Goal: Task Accomplishment & Management: Manage account settings

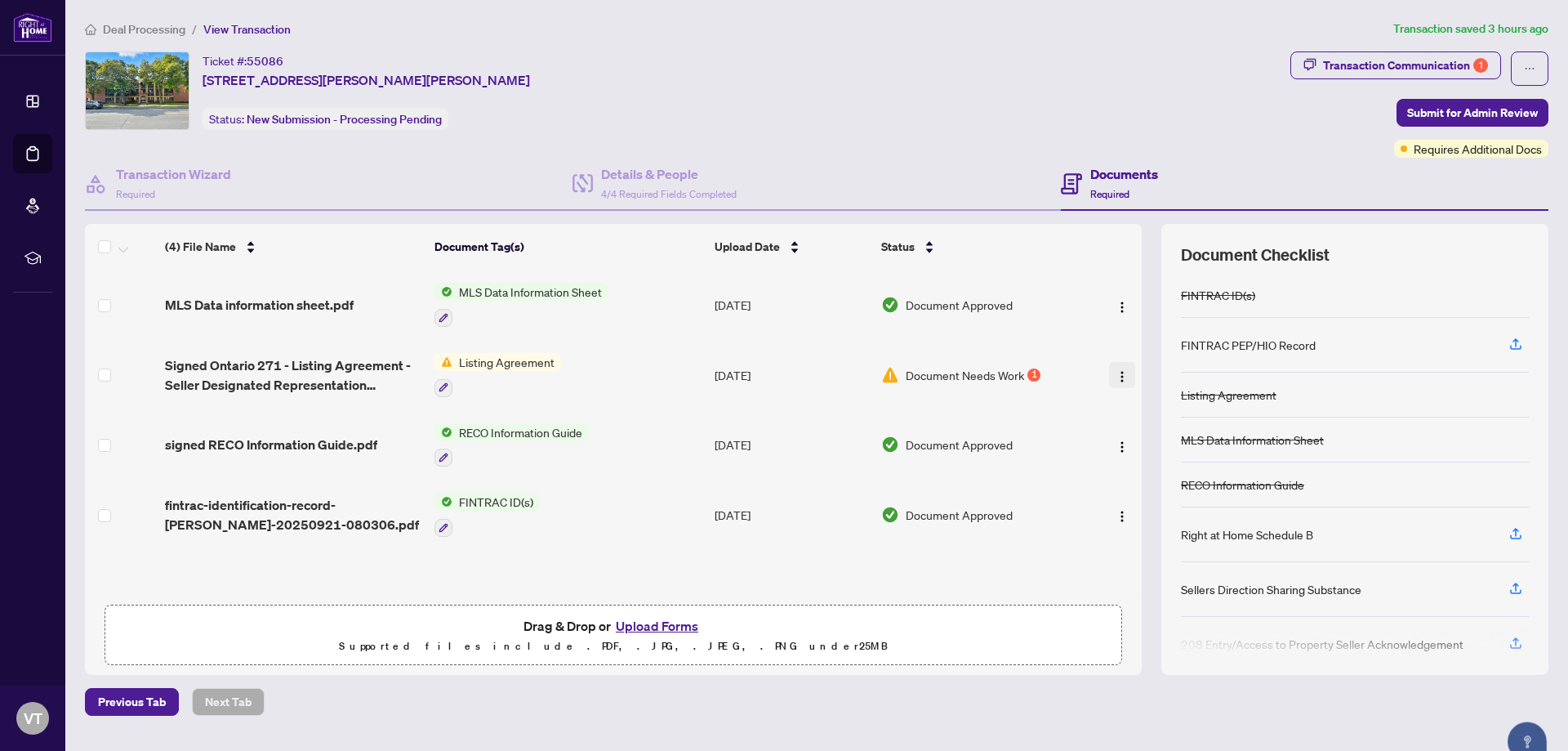
click at [1123, 382] on button "button" at bounding box center [1123, 376] width 26 height 26
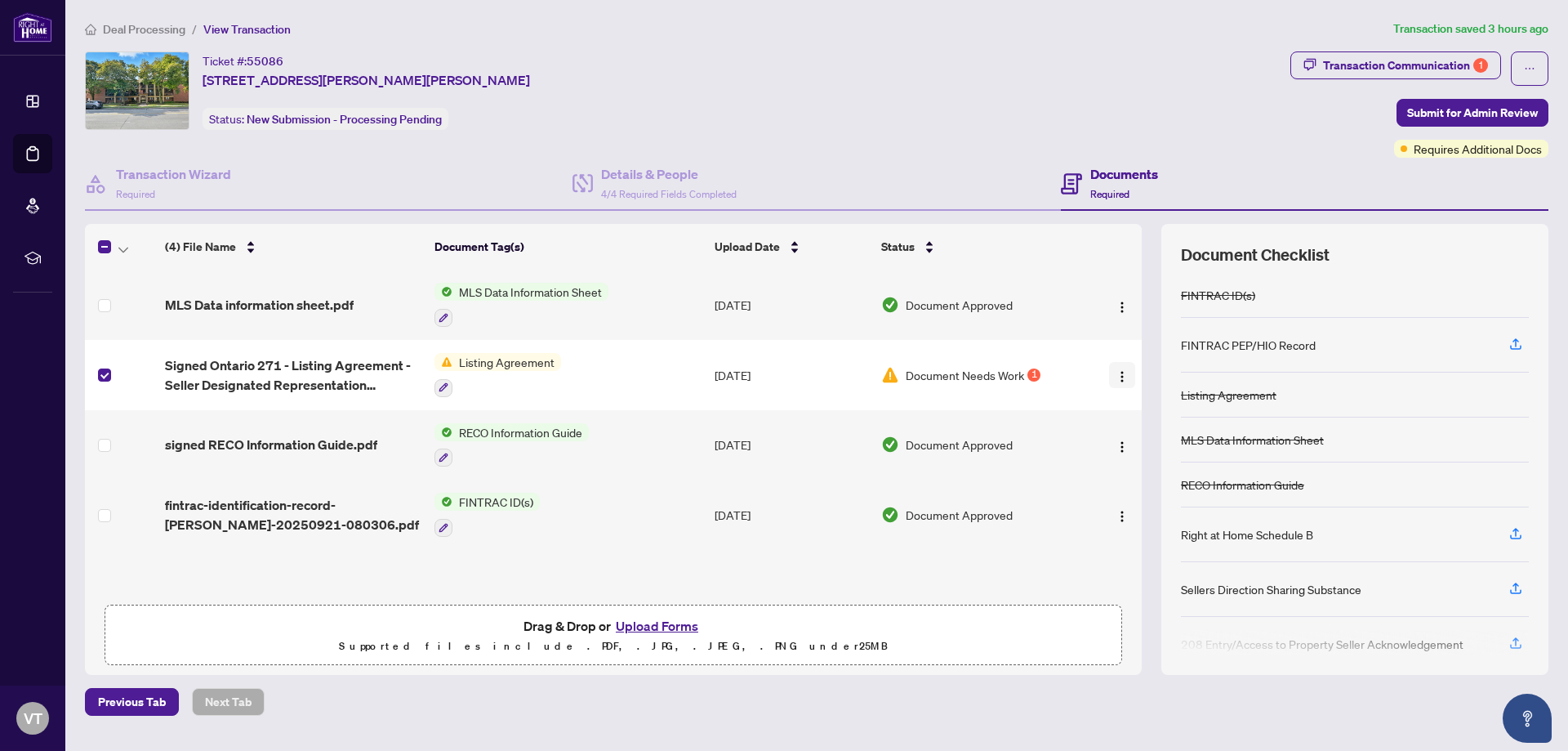
click at [1123, 380] on img "button" at bounding box center [1122, 376] width 13 height 13
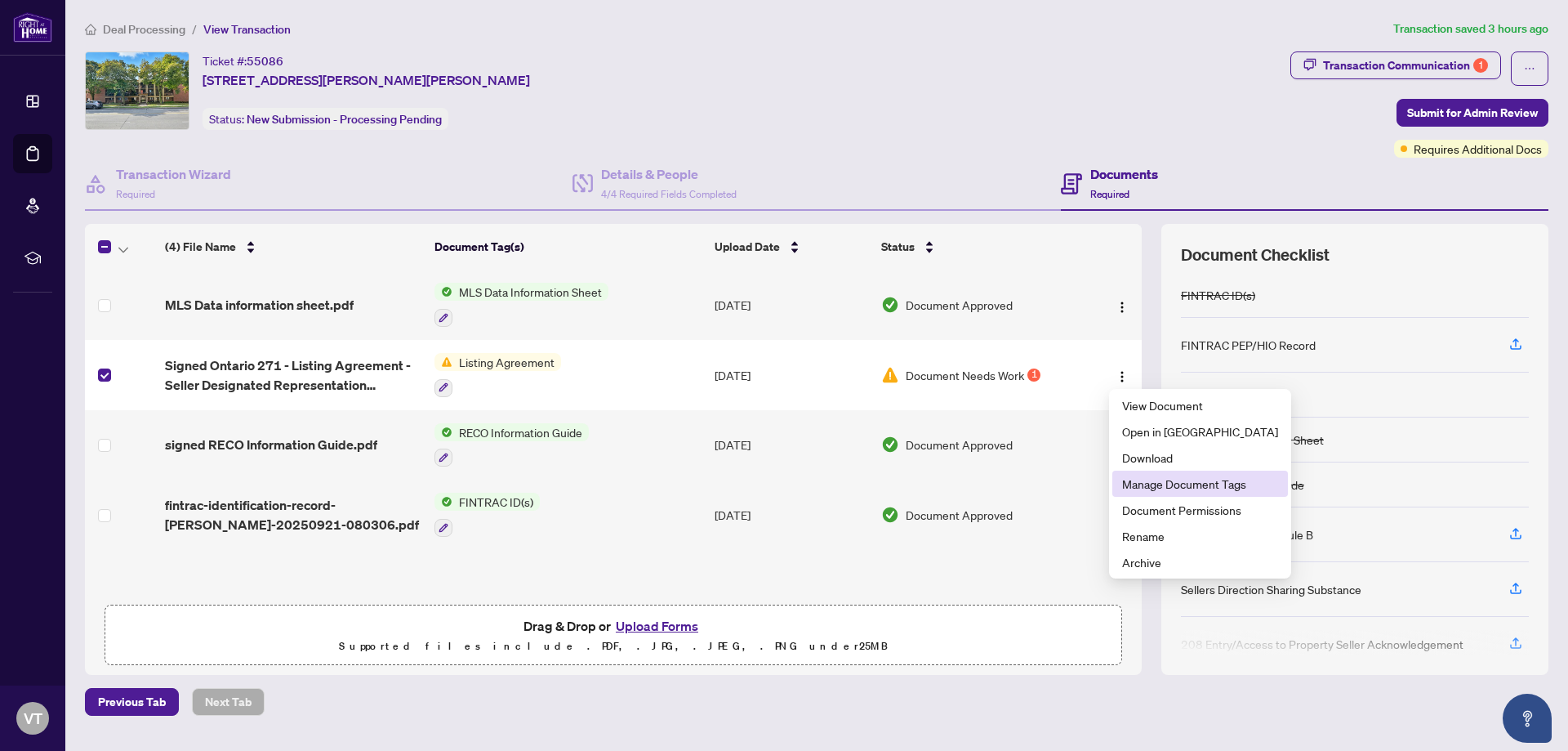
click at [1170, 488] on span "Manage Document Tags" at bounding box center [1201, 483] width 156 height 18
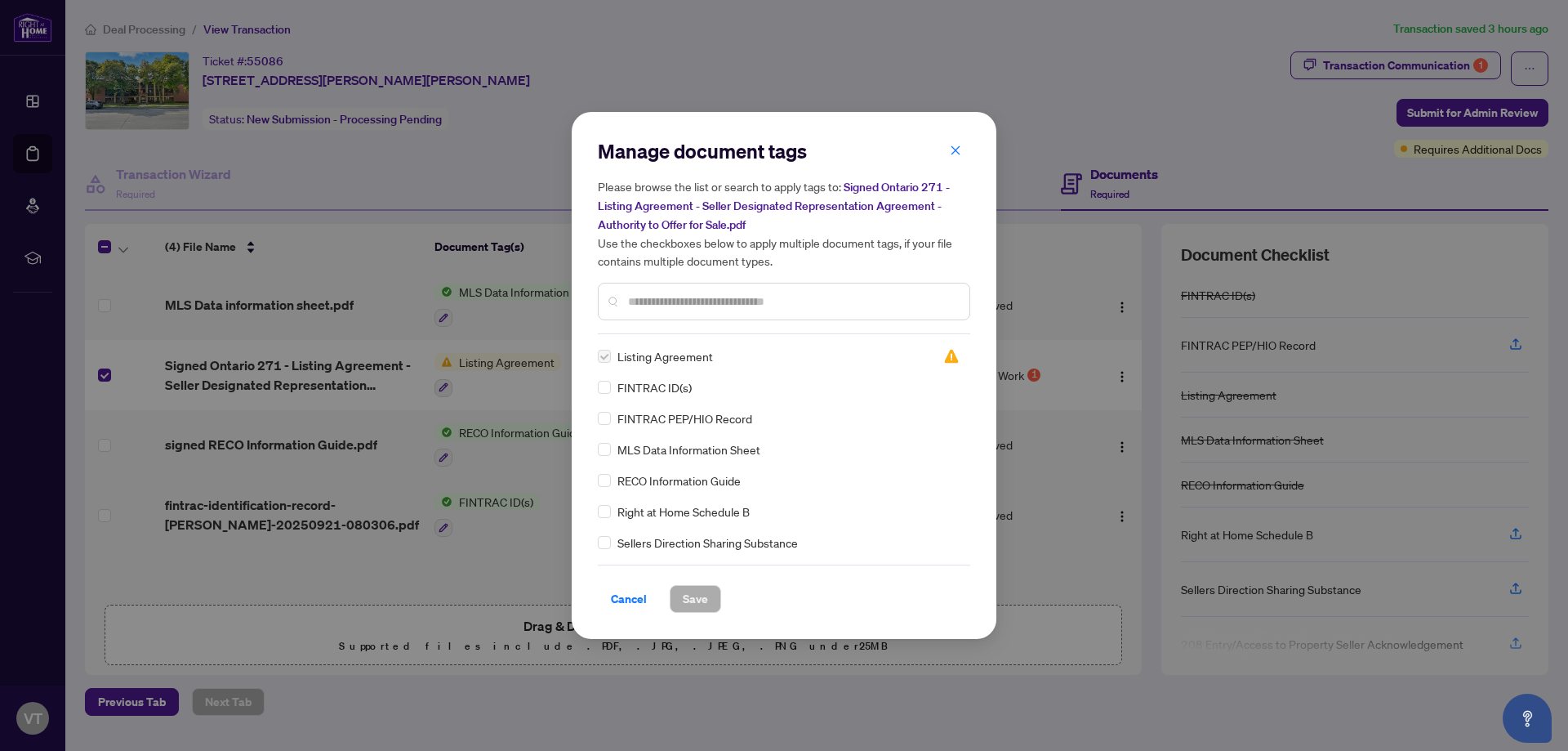
click at [609, 353] on label at bounding box center [604, 356] width 13 height 18
click at [699, 298] on input "text" at bounding box center [792, 301] width 328 height 18
click at [962, 148] on button "button" at bounding box center [955, 151] width 32 height 28
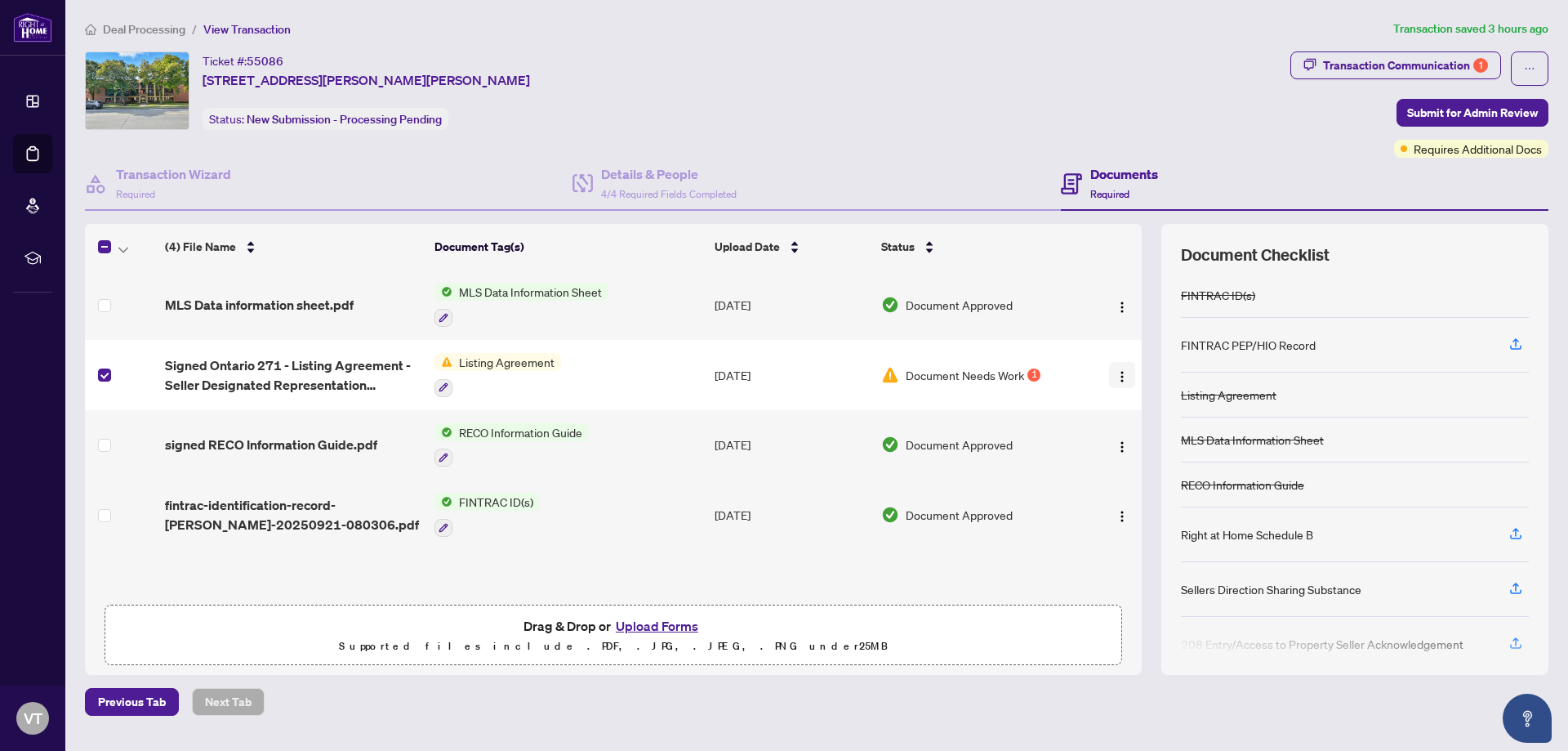
click at [1123, 370] on img "button" at bounding box center [1122, 376] width 13 height 13
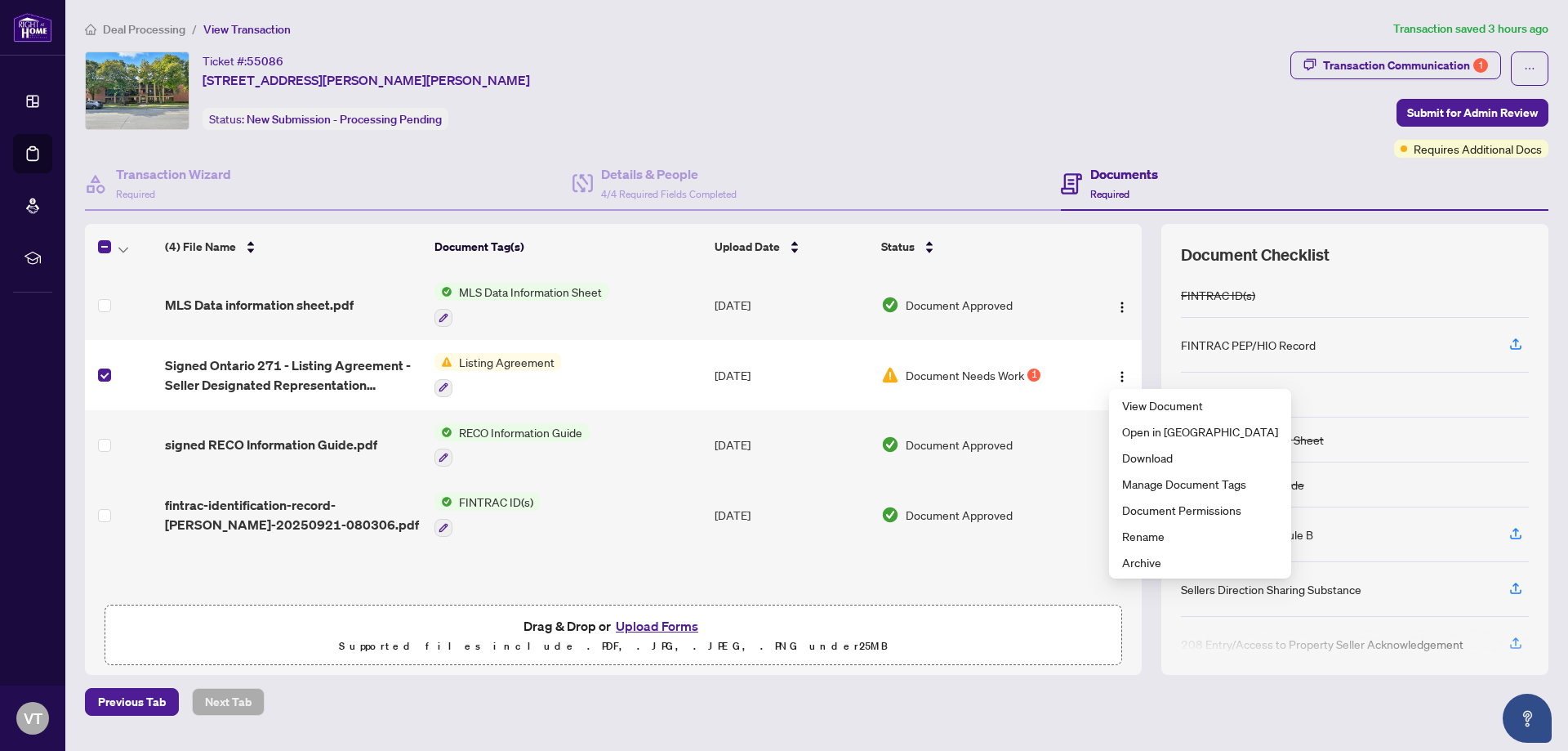
click at [1025, 586] on div "MLS Data information sheet.pdf MLS Data Information Sheet [DATE] Document Appro…" at bounding box center [613, 433] width 1057 height 326
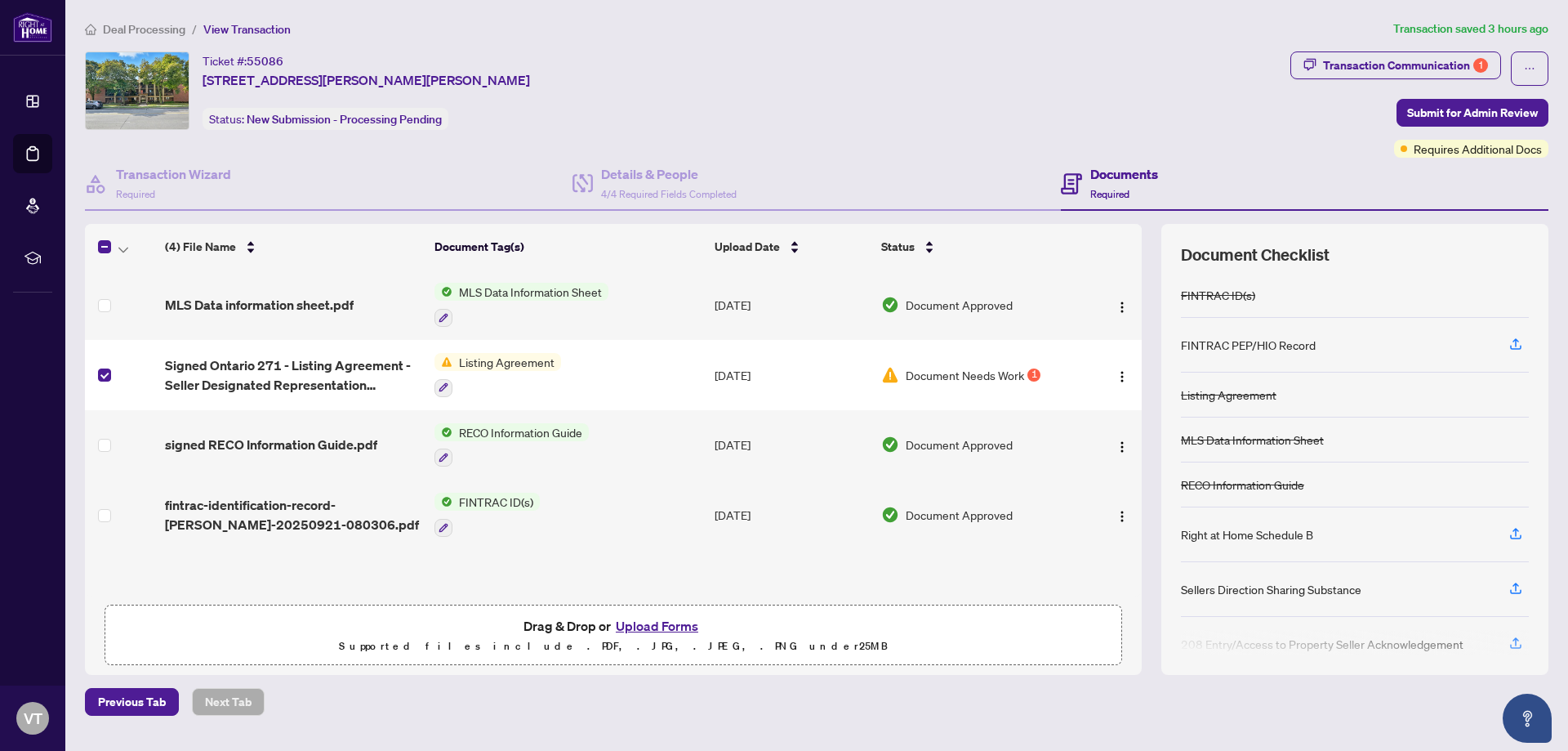
click at [665, 621] on button "Upload Forms" at bounding box center [657, 626] width 92 height 21
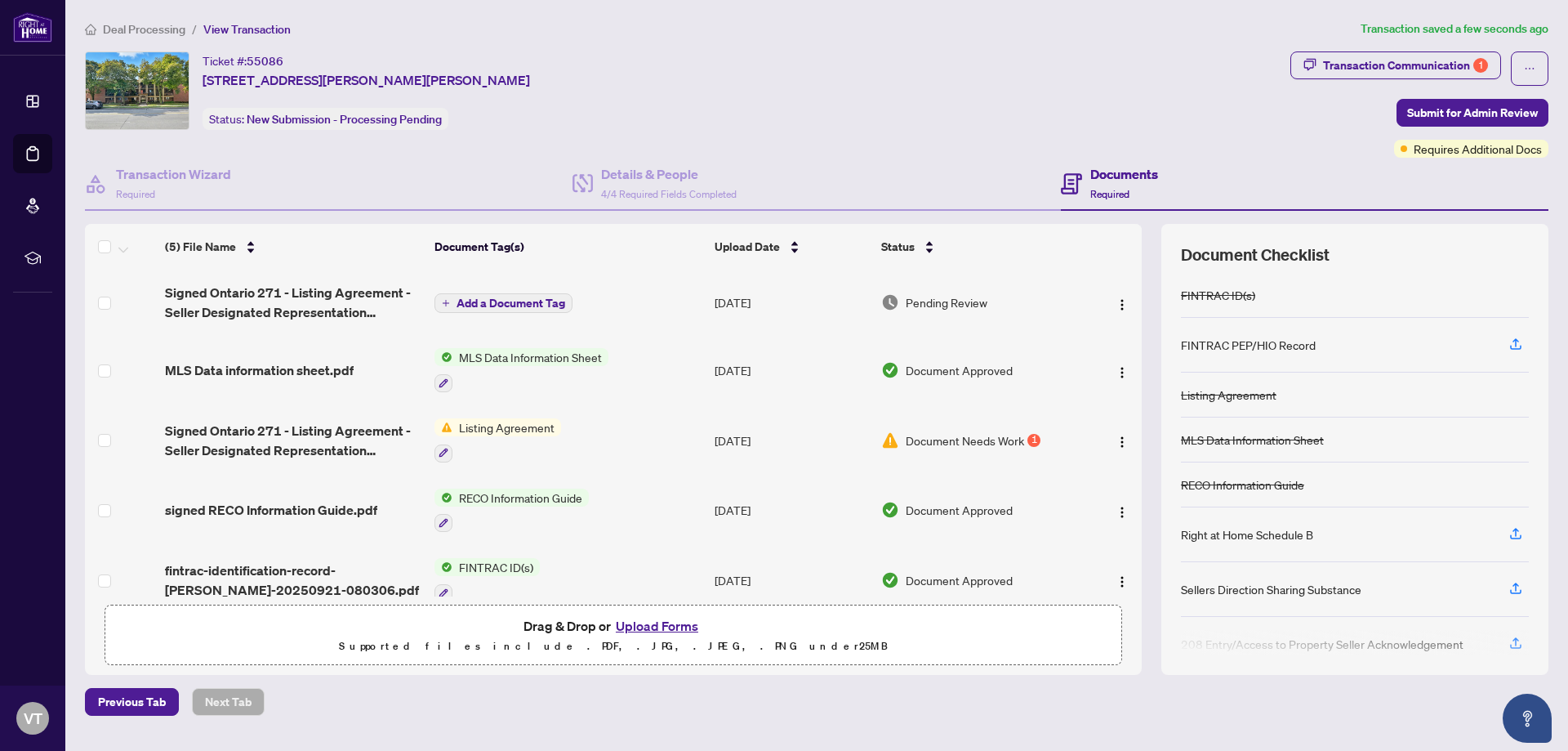
click at [539, 300] on span "Add a Document Tag" at bounding box center [511, 303] width 109 height 11
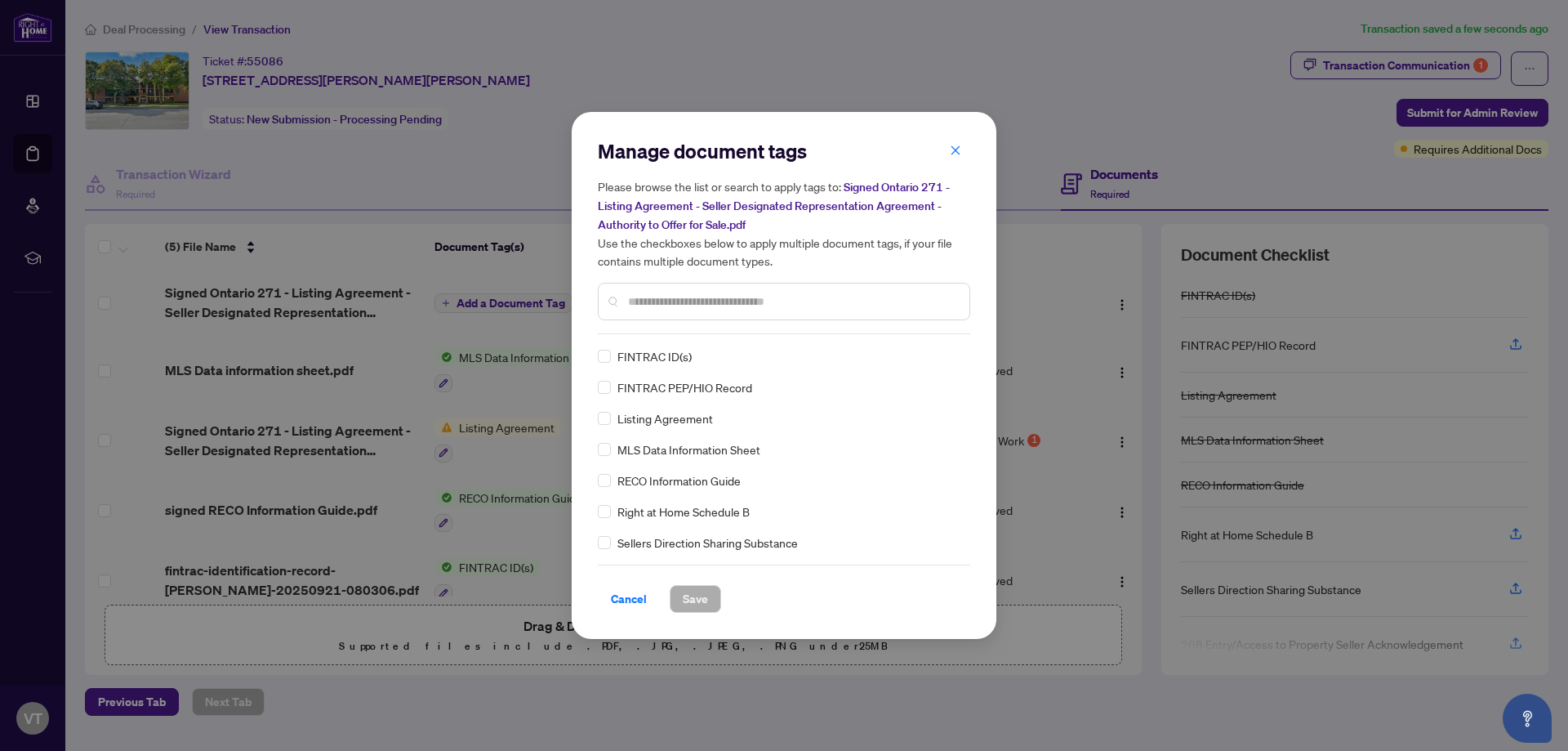
click at [721, 326] on div "Manage document tags Please browse the list or search to apply tags to: Signed …" at bounding box center [784, 236] width 373 height 197
click at [956, 153] on icon "close" at bounding box center [955, 150] width 11 height 11
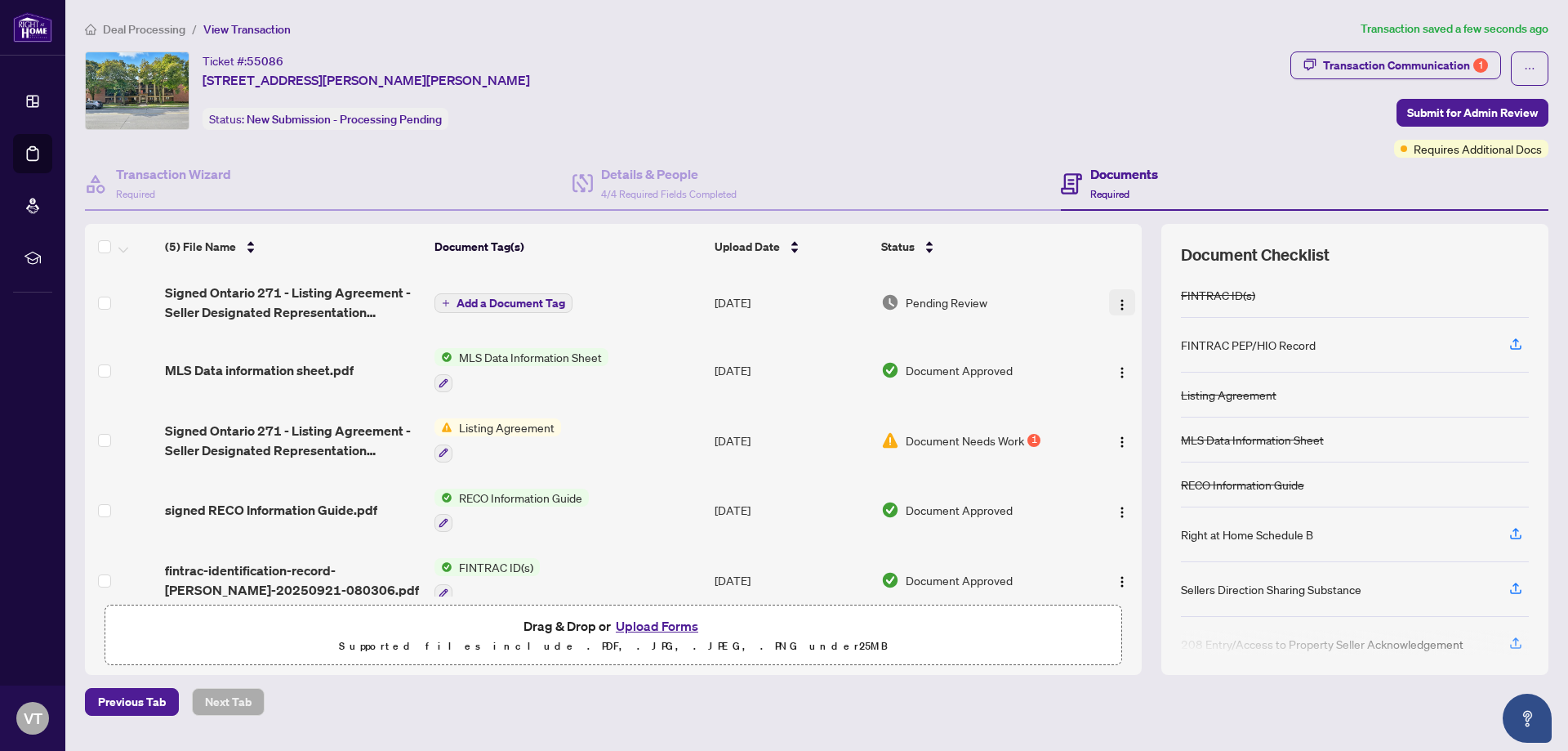
click at [1115, 298] on button "button" at bounding box center [1123, 303] width 26 height 26
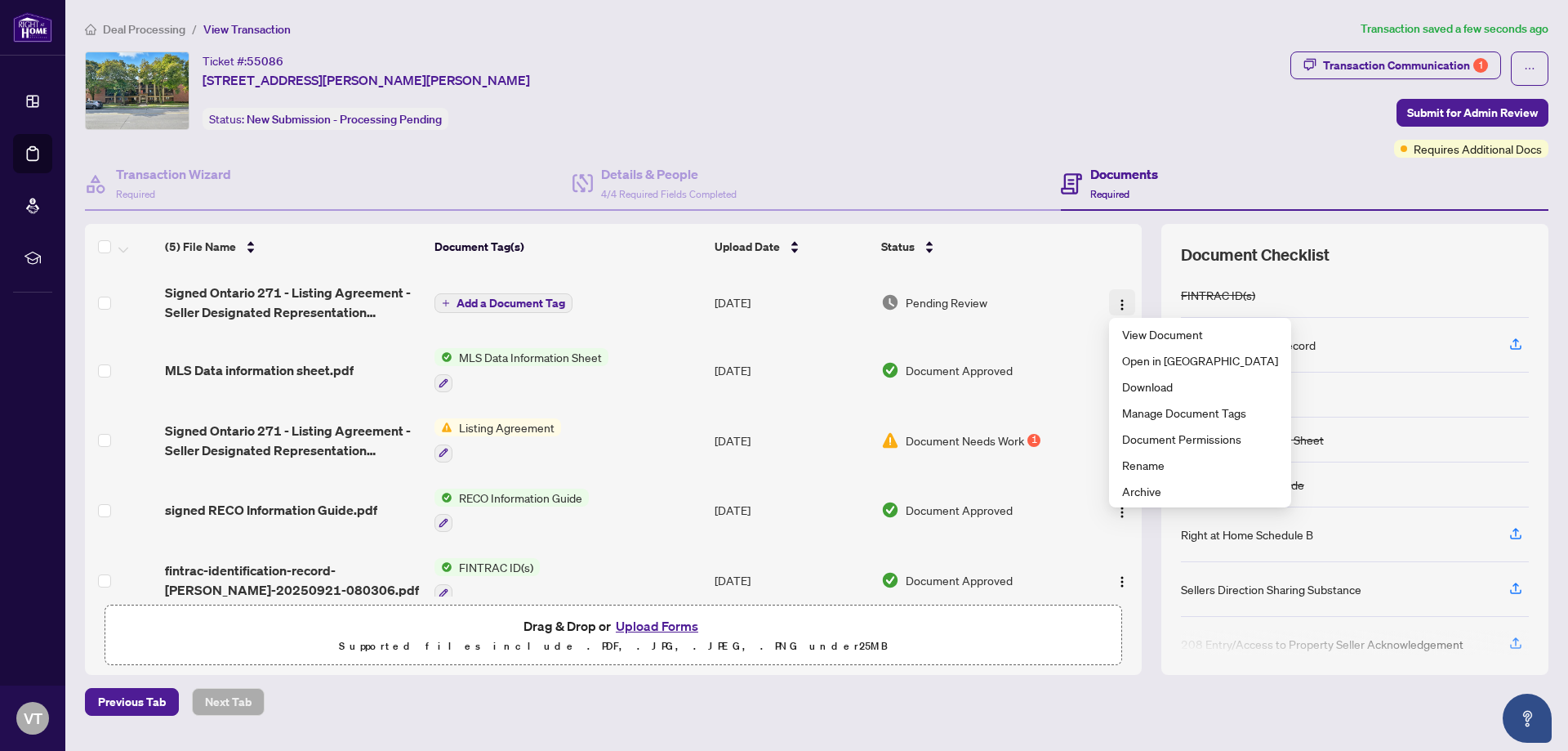
click at [1115, 298] on img "button" at bounding box center [1122, 304] width 13 height 13
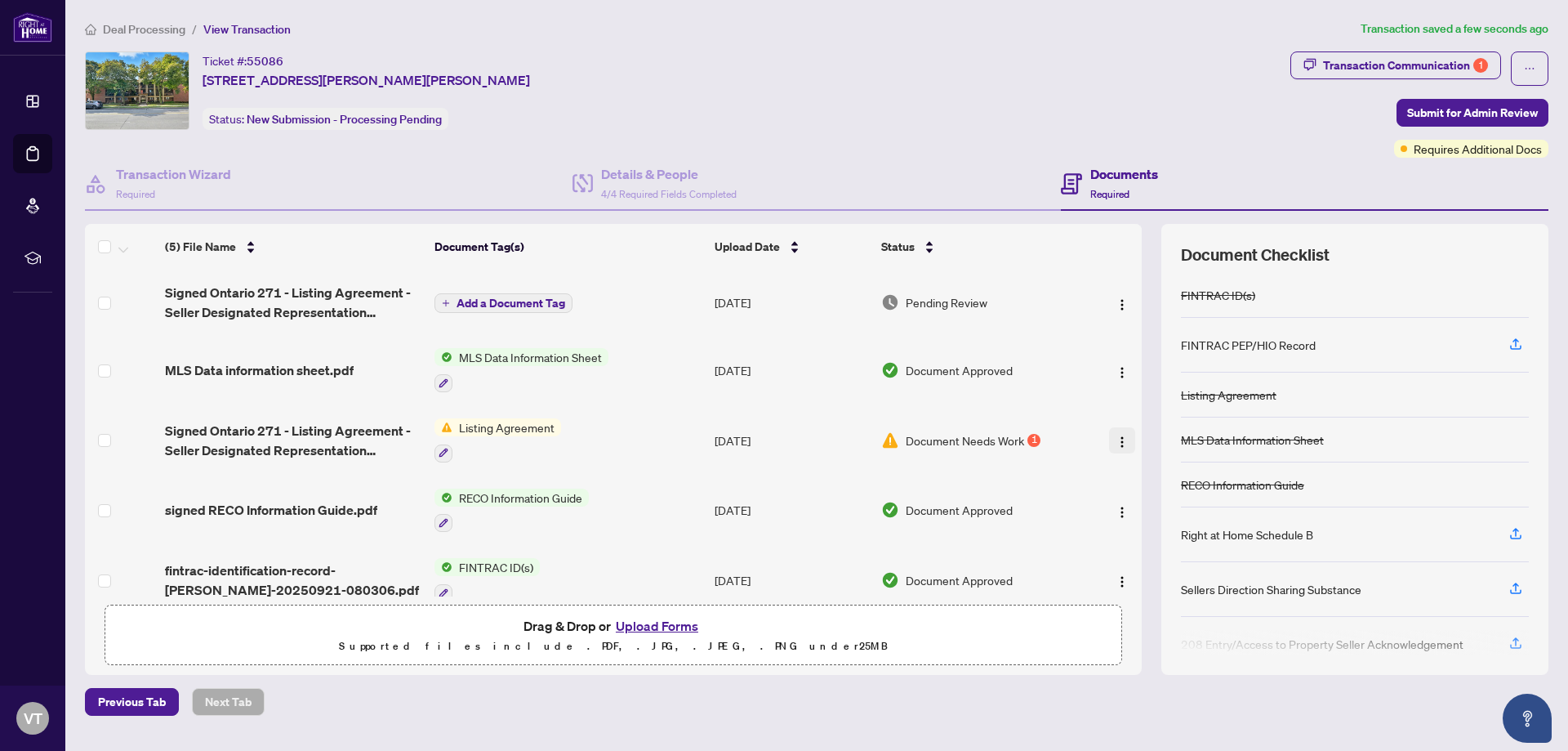
click at [1124, 438] on img "button" at bounding box center [1122, 441] width 13 height 13
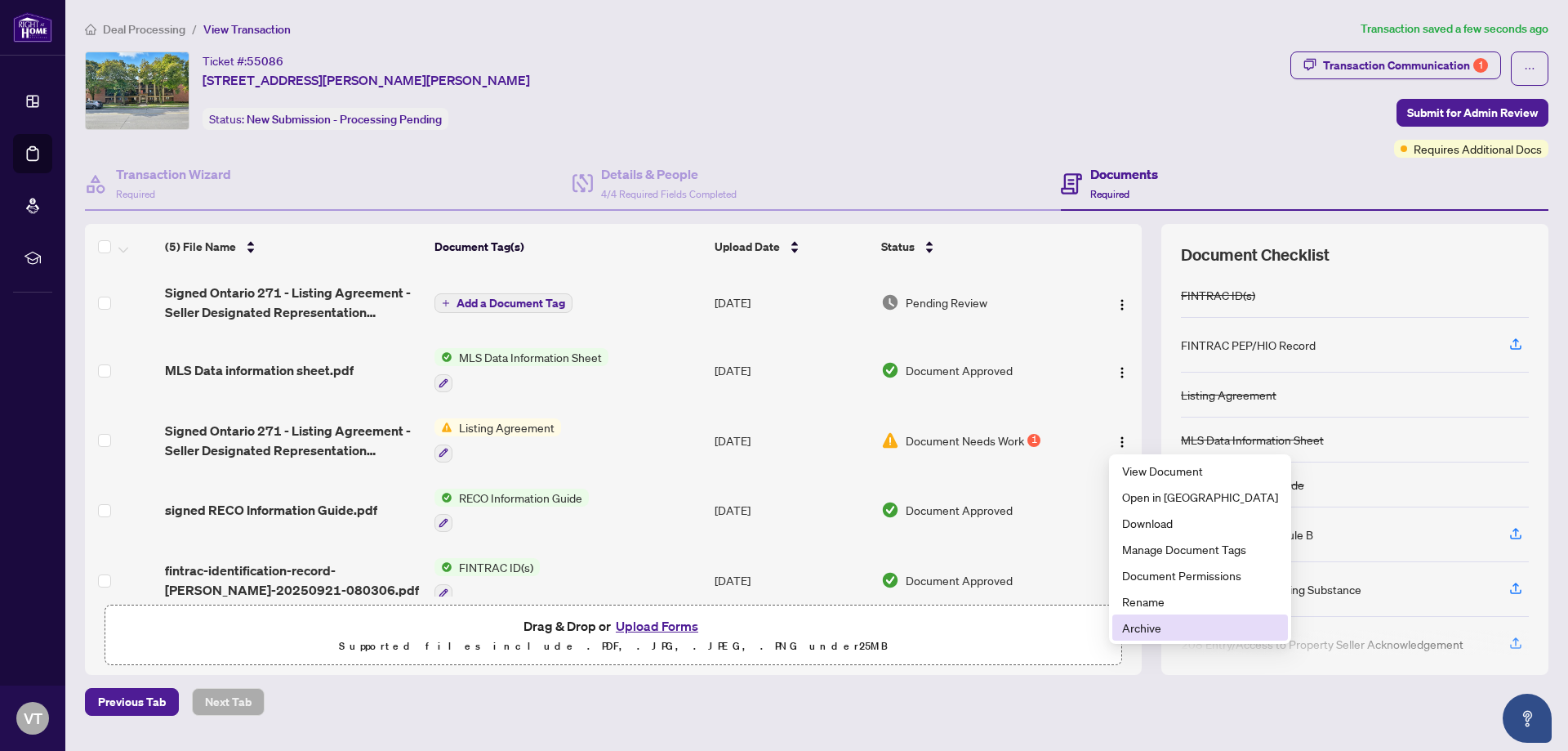
click at [1160, 630] on span "Archive" at bounding box center [1201, 627] width 156 height 18
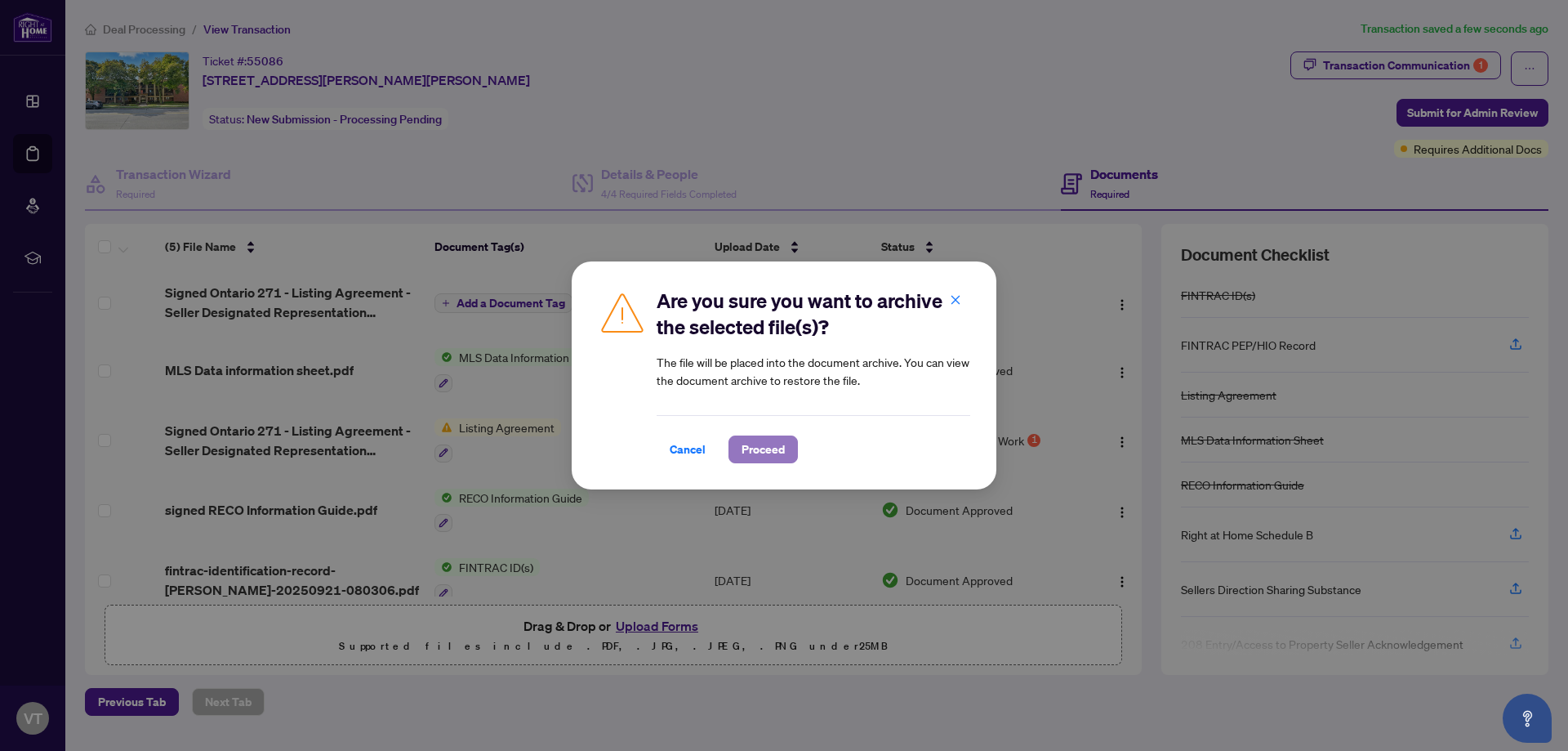
click at [766, 450] on span "Proceed" at bounding box center [763, 449] width 43 height 26
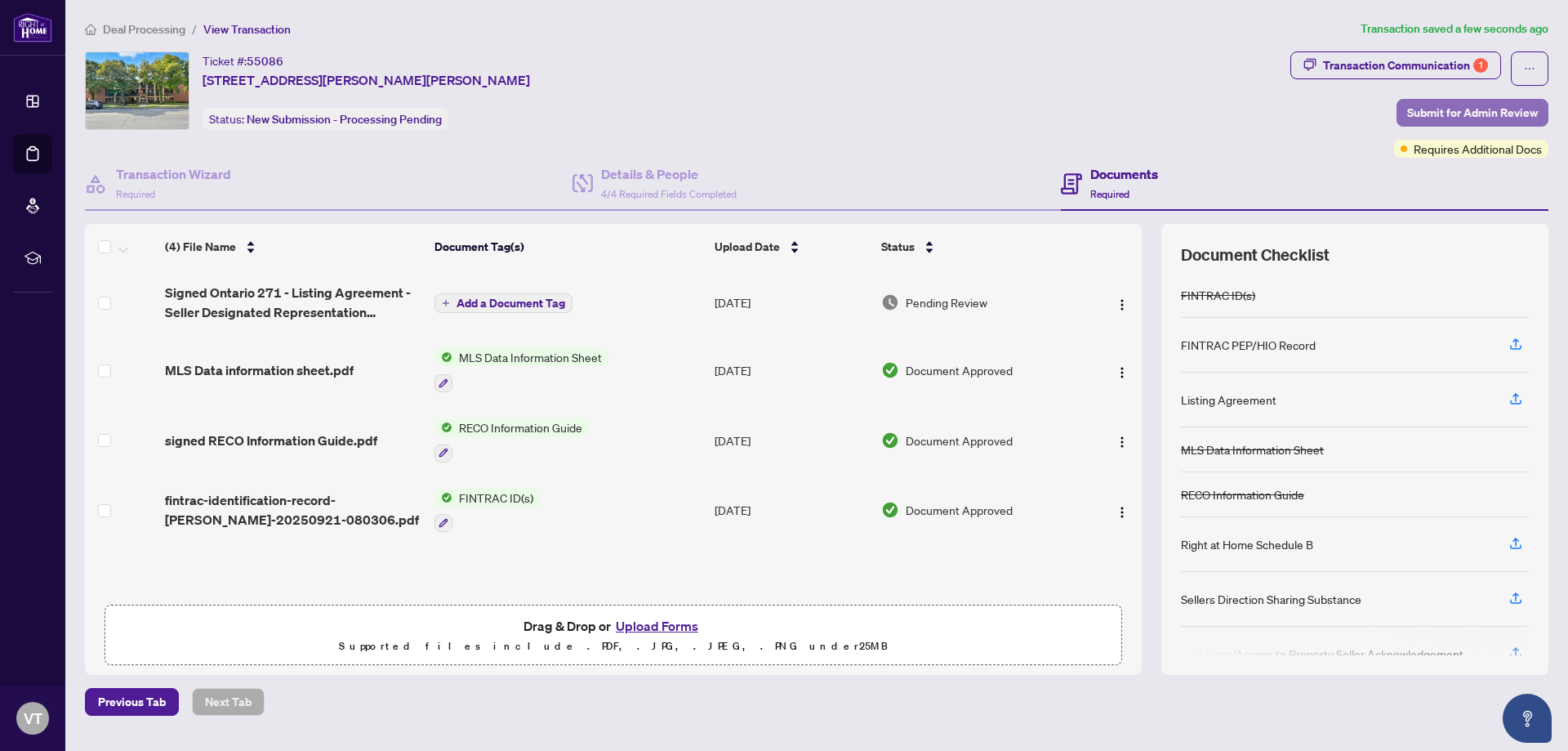
click at [1497, 111] on span "Submit for Admin Review" at bounding box center [1472, 113] width 131 height 26
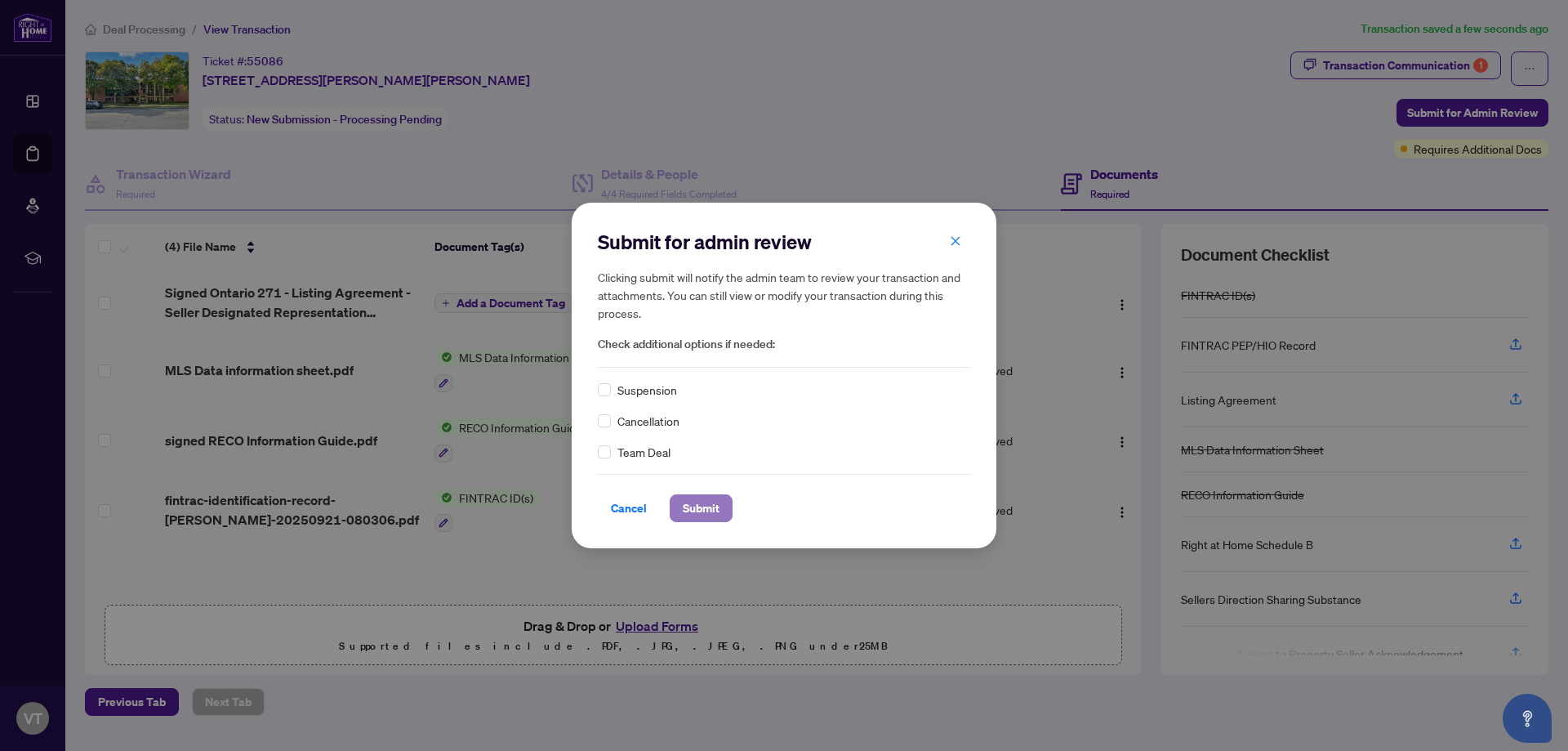
click at [697, 511] on span "Submit" at bounding box center [702, 508] width 37 height 26
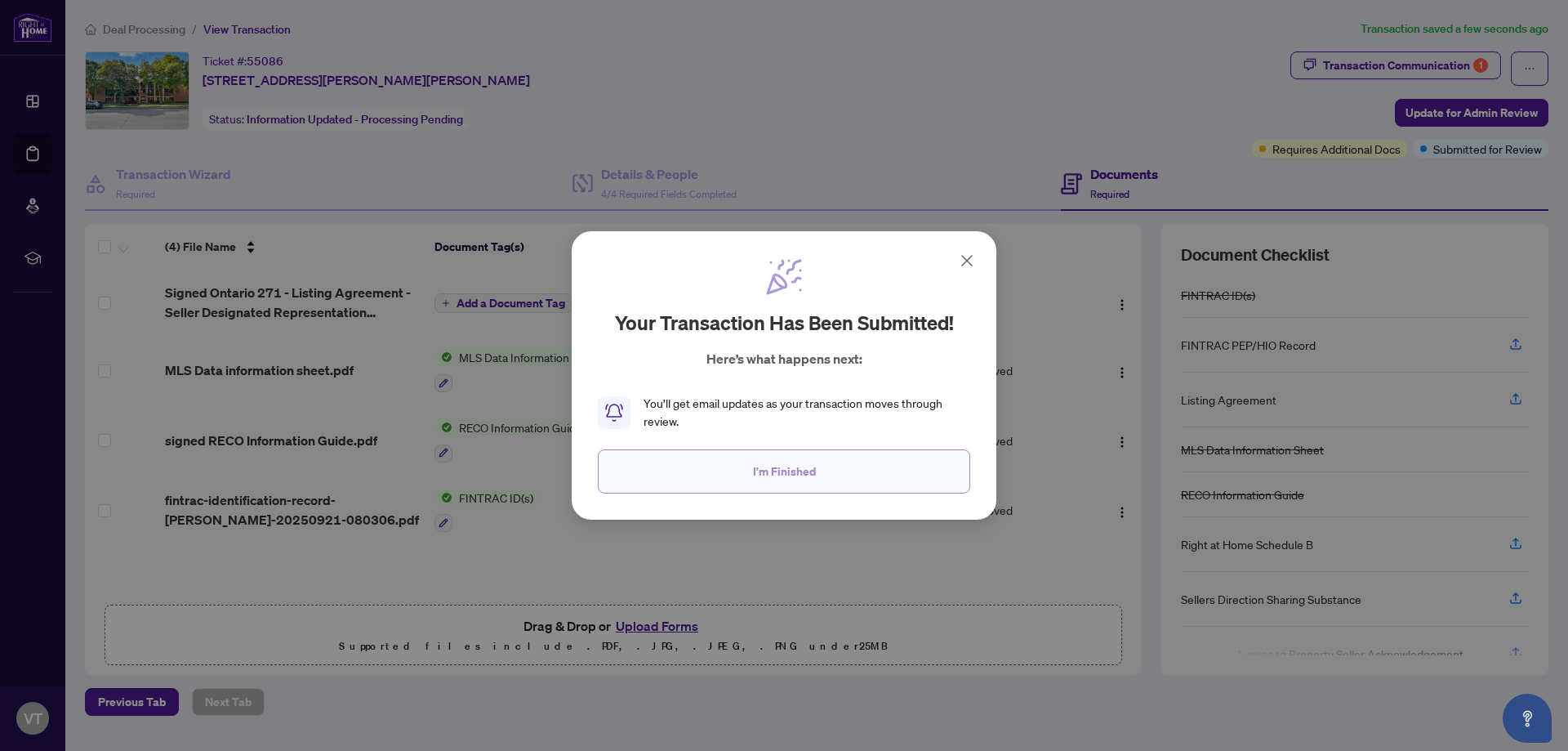
click at [873, 476] on button "I'm Finished" at bounding box center [784, 471] width 373 height 44
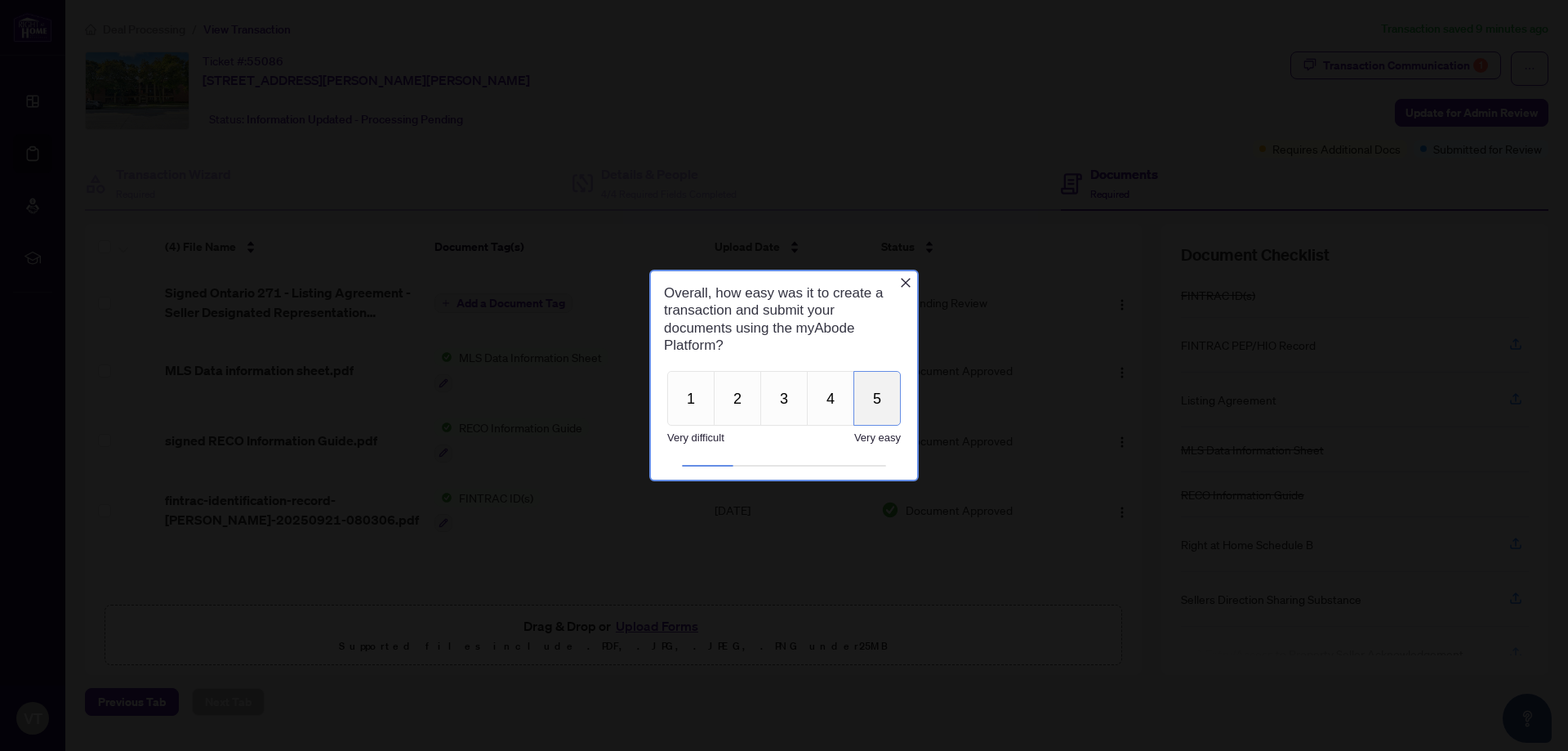
click at [890, 397] on button "5" at bounding box center [877, 398] width 47 height 54
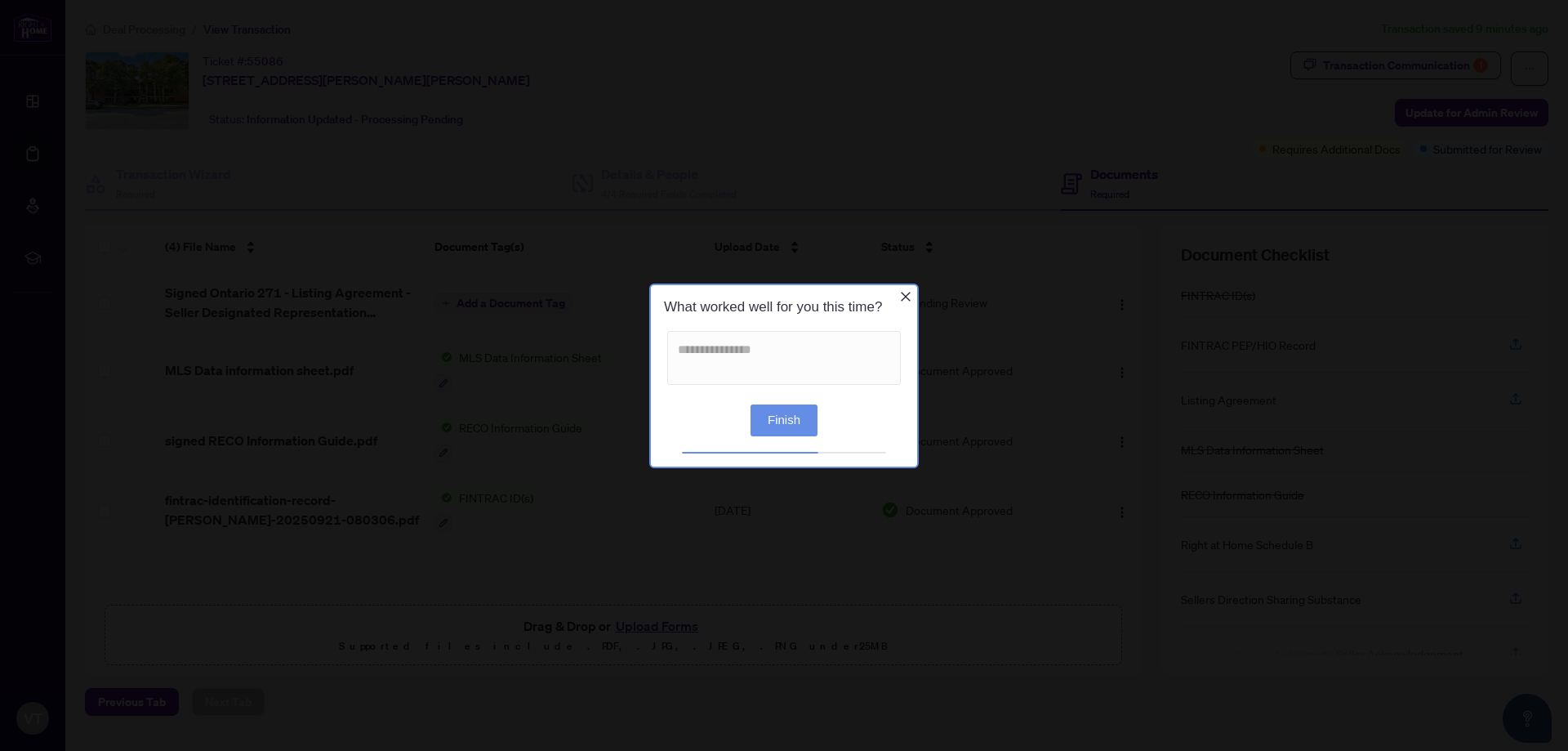
click at [803, 413] on button "Finish" at bounding box center [784, 419] width 67 height 32
